Goal: Information Seeking & Learning: Learn about a topic

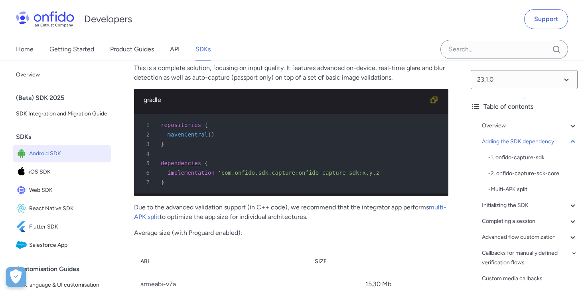
scroll to position [920, 0]
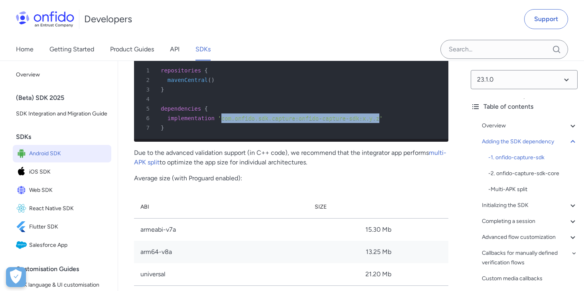
drag, startPoint x: 380, startPoint y: 109, endPoint x: 222, endPoint y: 110, distance: 157.9
click at [222, 115] on span "'com.onfido.sdk.capture:onfido-capture-sdk:x.y.z'" at bounding box center [300, 118] width 165 height 6
copy span "com.onfido.sdk.capture:onfido-capture-sdk:x.y.z"
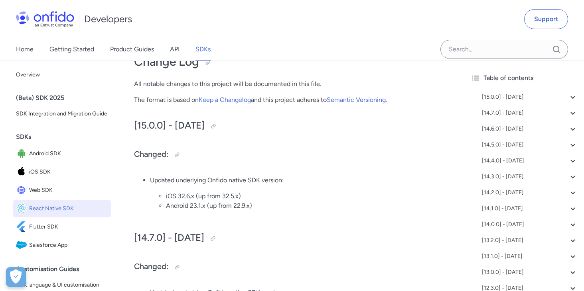
scroll to position [238, 0]
